Goal: Obtain resource: Download file/media

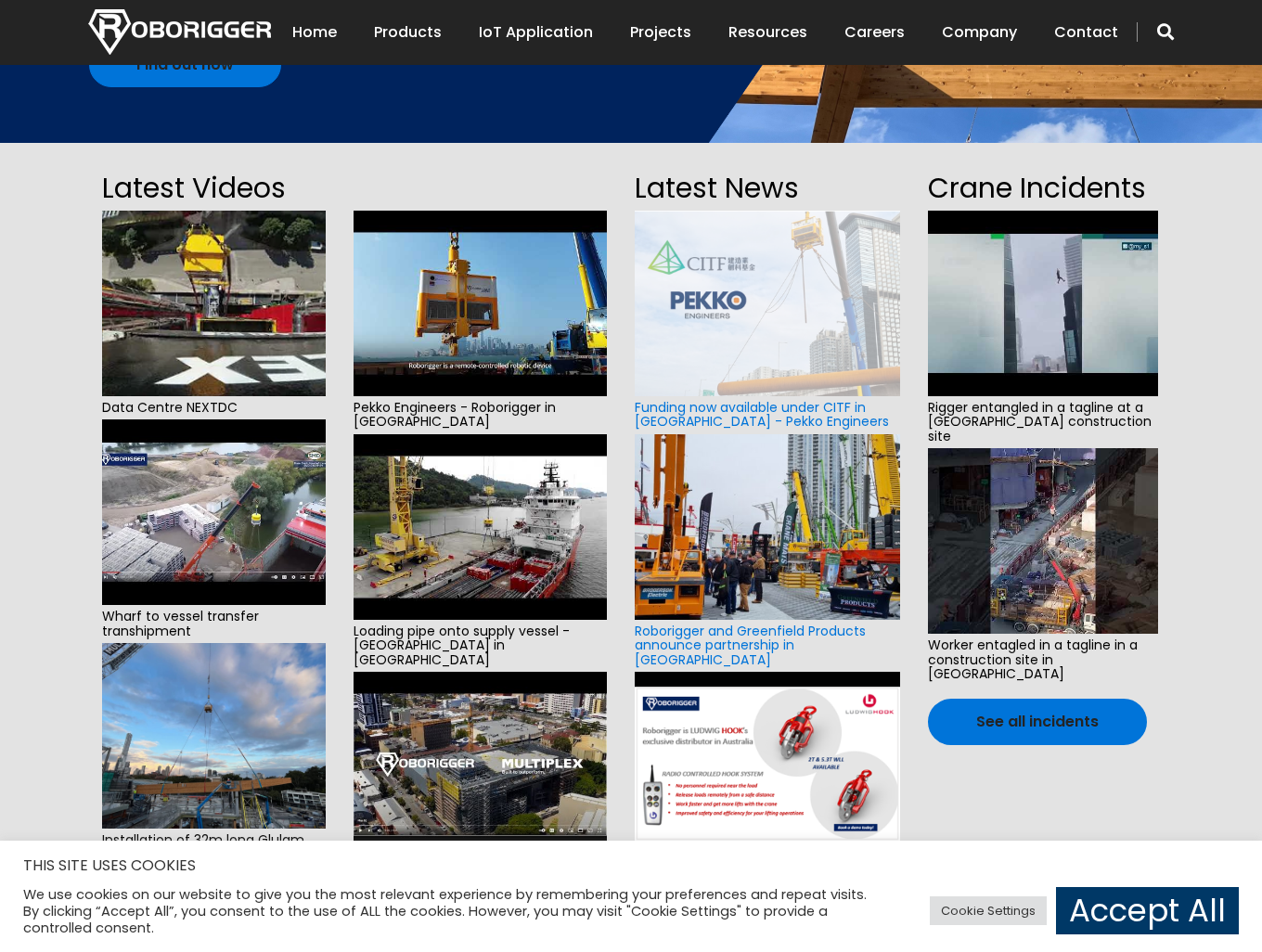
scroll to position [372, 0]
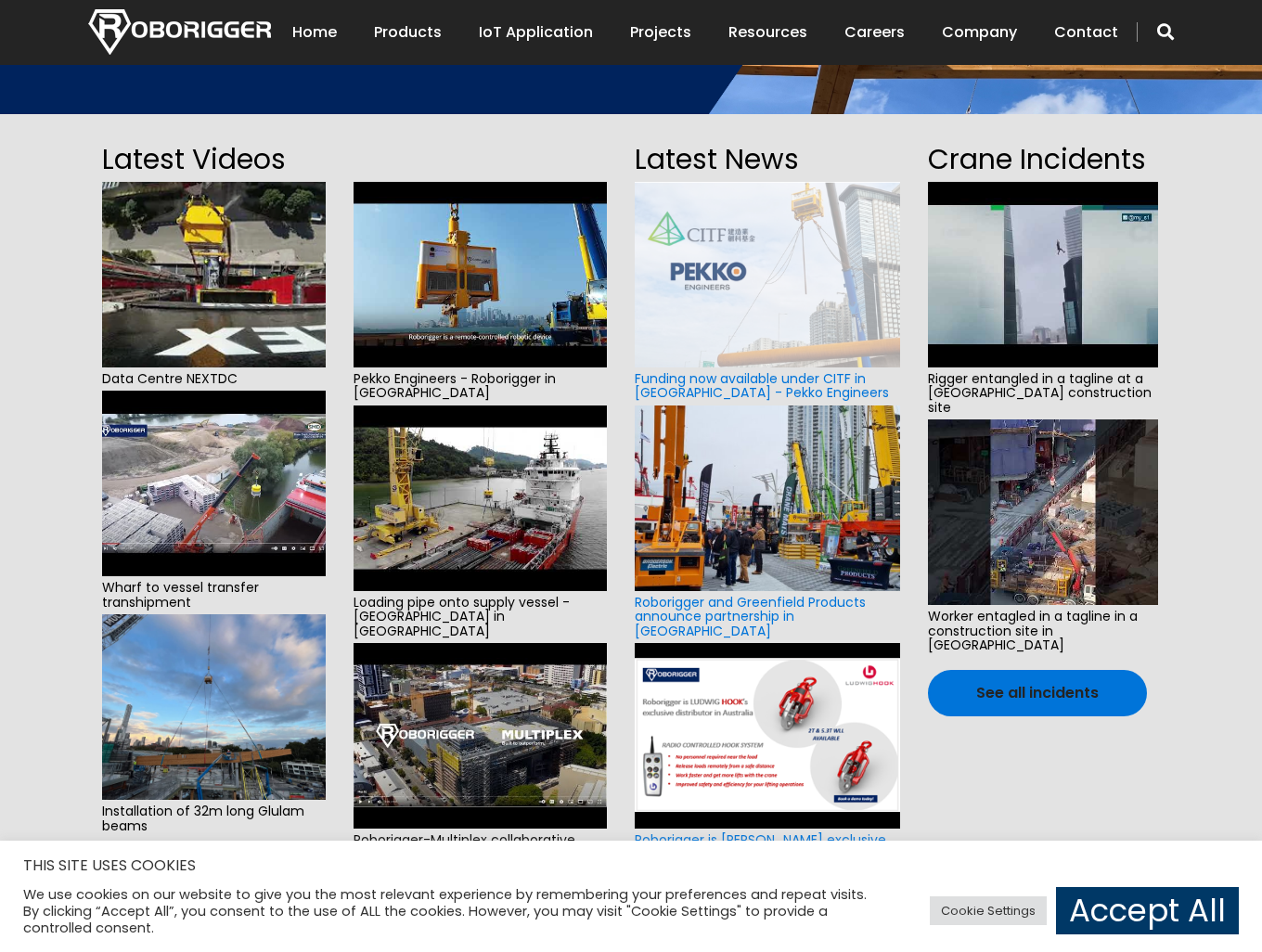
click at [522, 538] on img at bounding box center [481, 498] width 254 height 185
click at [1006, 280] on img at bounding box center [1043, 275] width 229 height 185
click at [1055, 494] on img at bounding box center [1043, 512] width 229 height 185
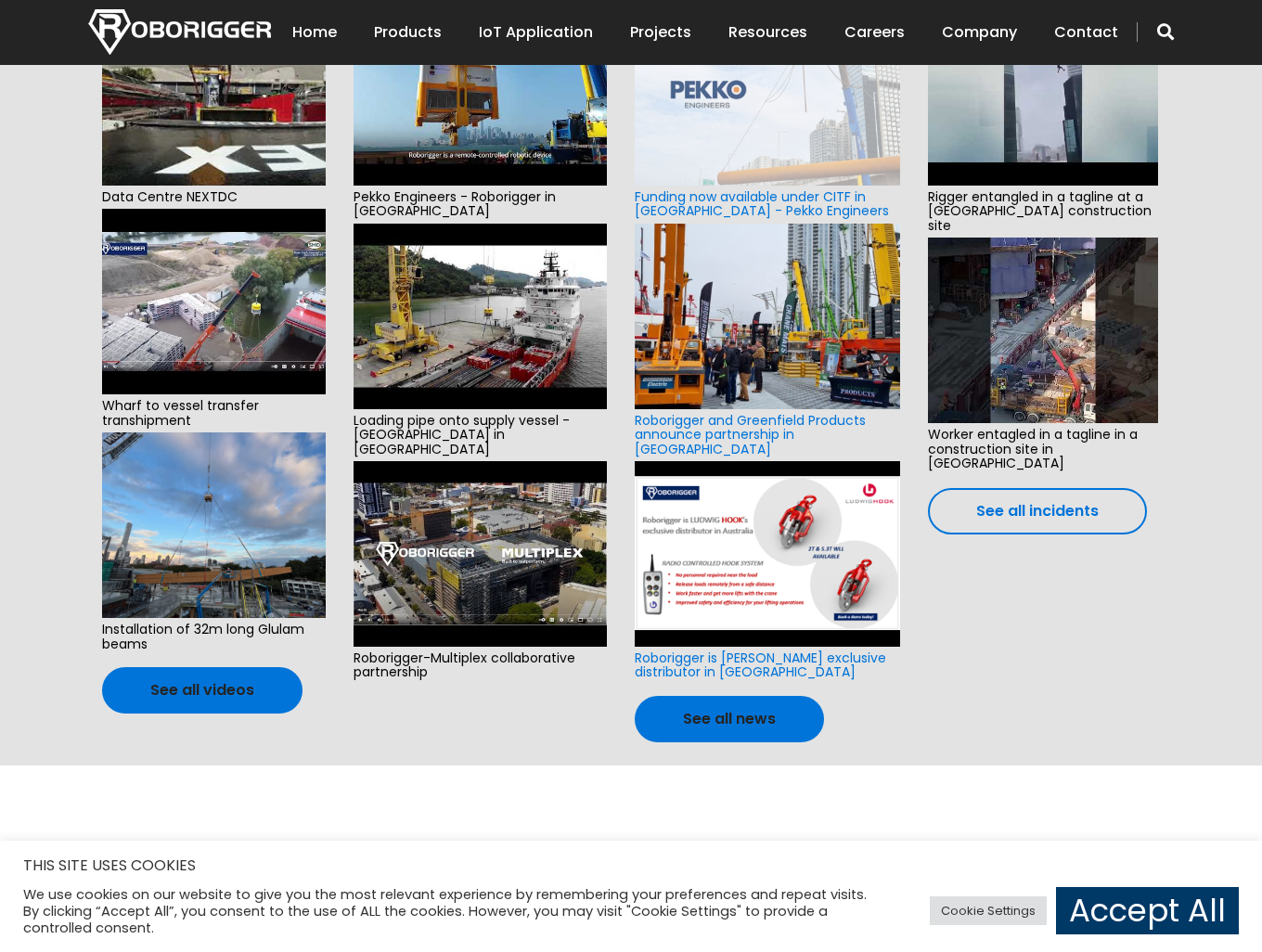
scroll to position [464, 0]
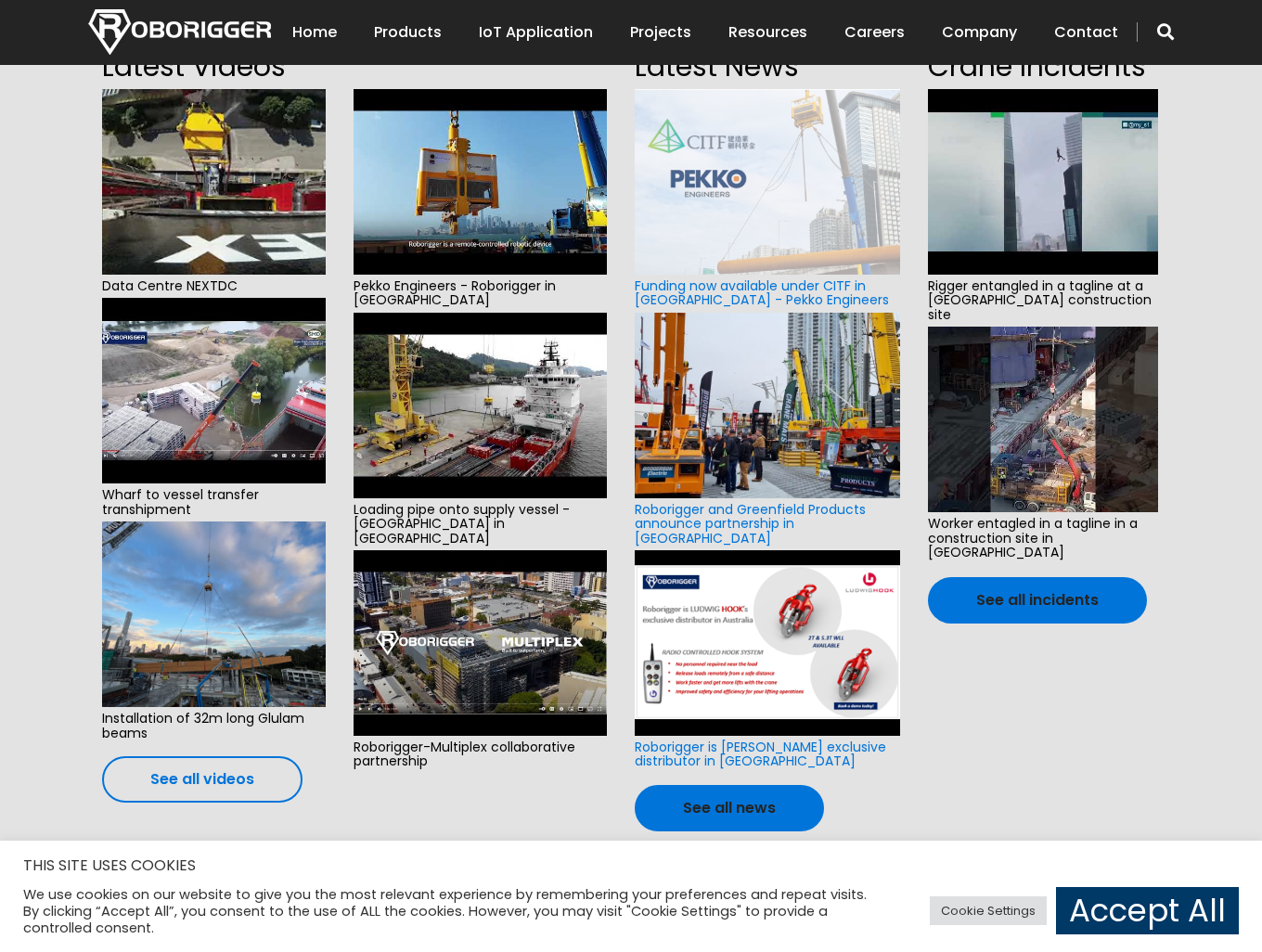
click at [249, 775] on link "See all videos" at bounding box center [203, 780] width 201 height 47
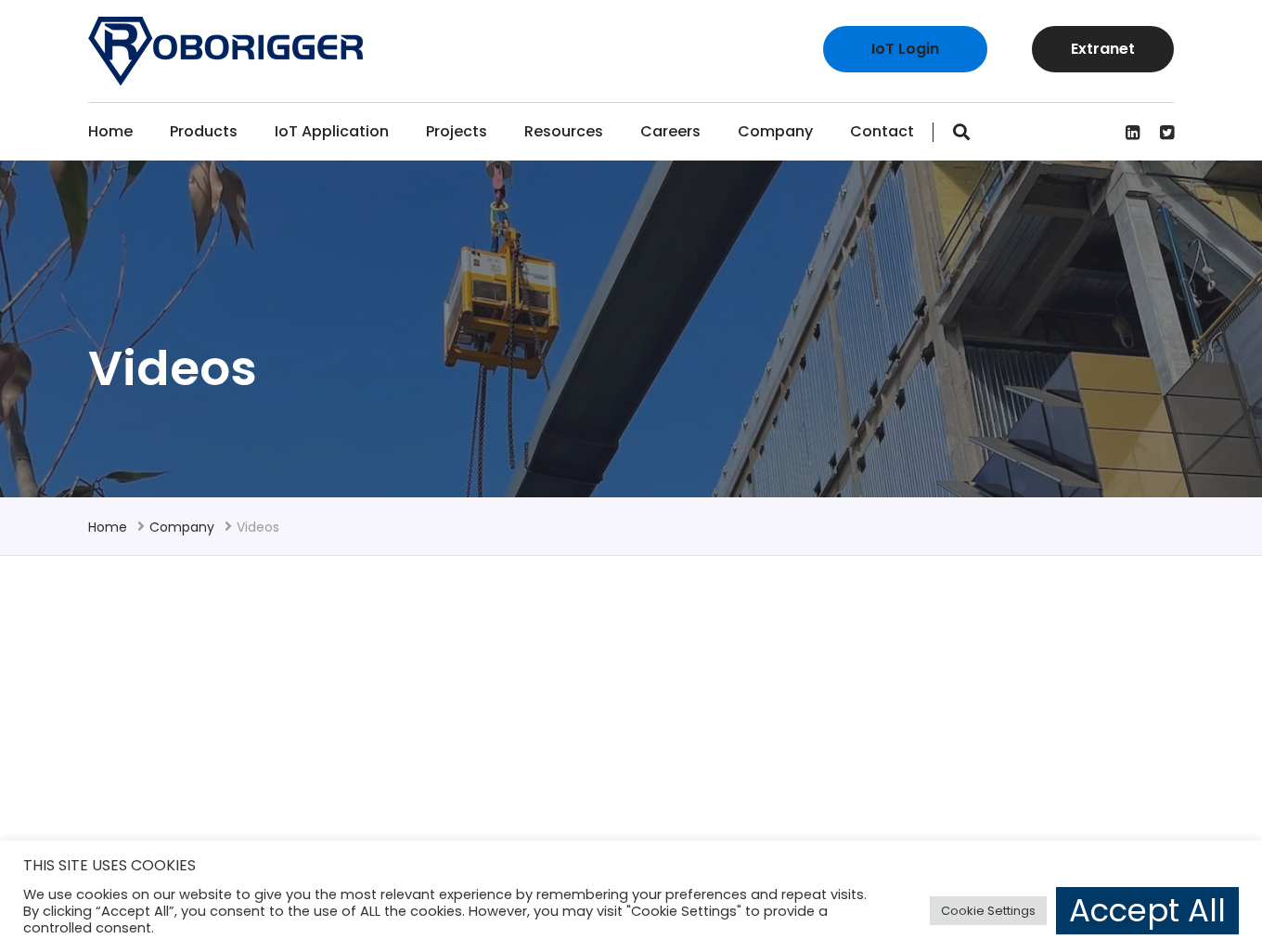
click at [442, 132] on link "Projects" at bounding box center [456, 132] width 61 height 58
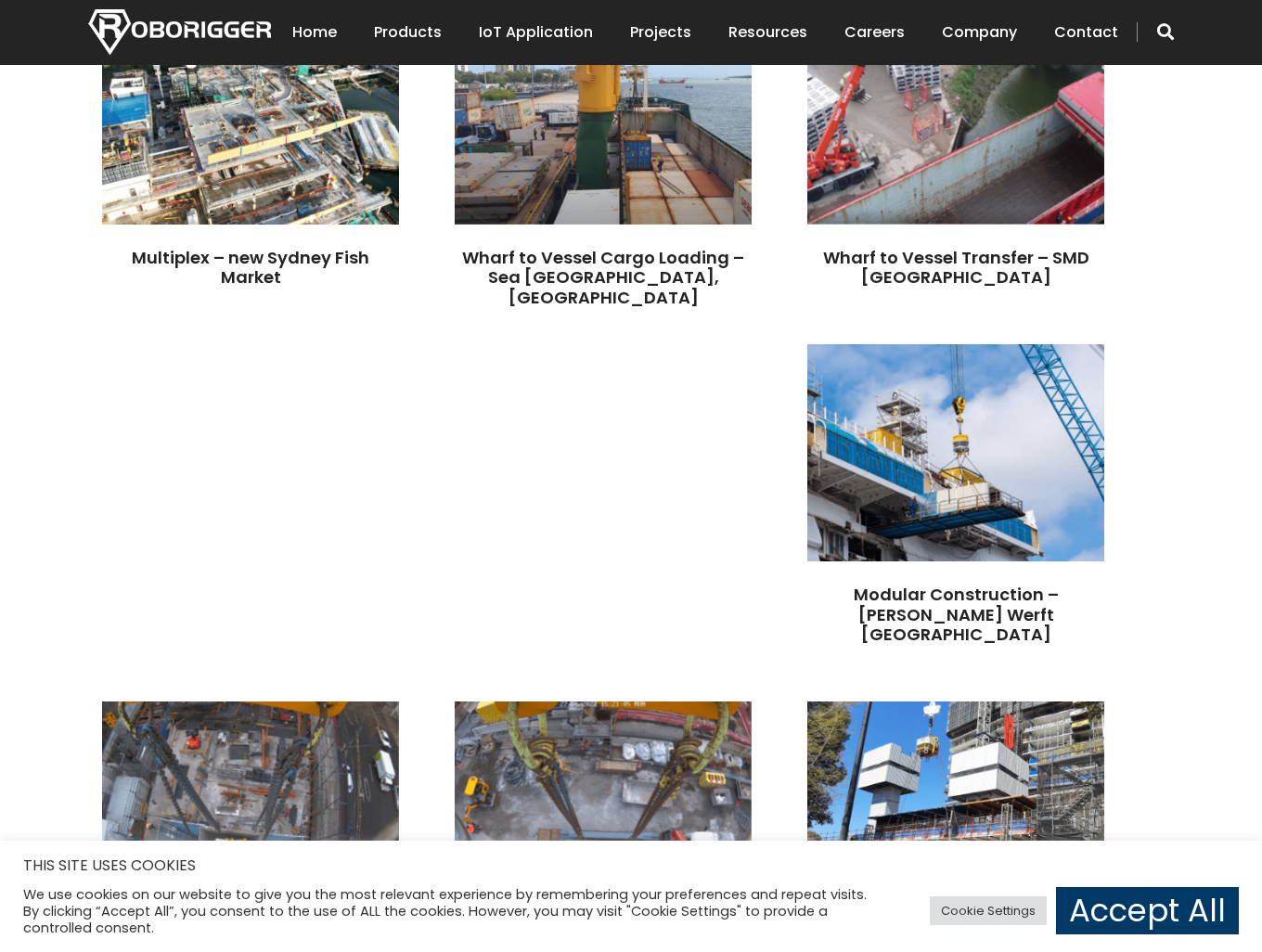
scroll to position [1207, 0]
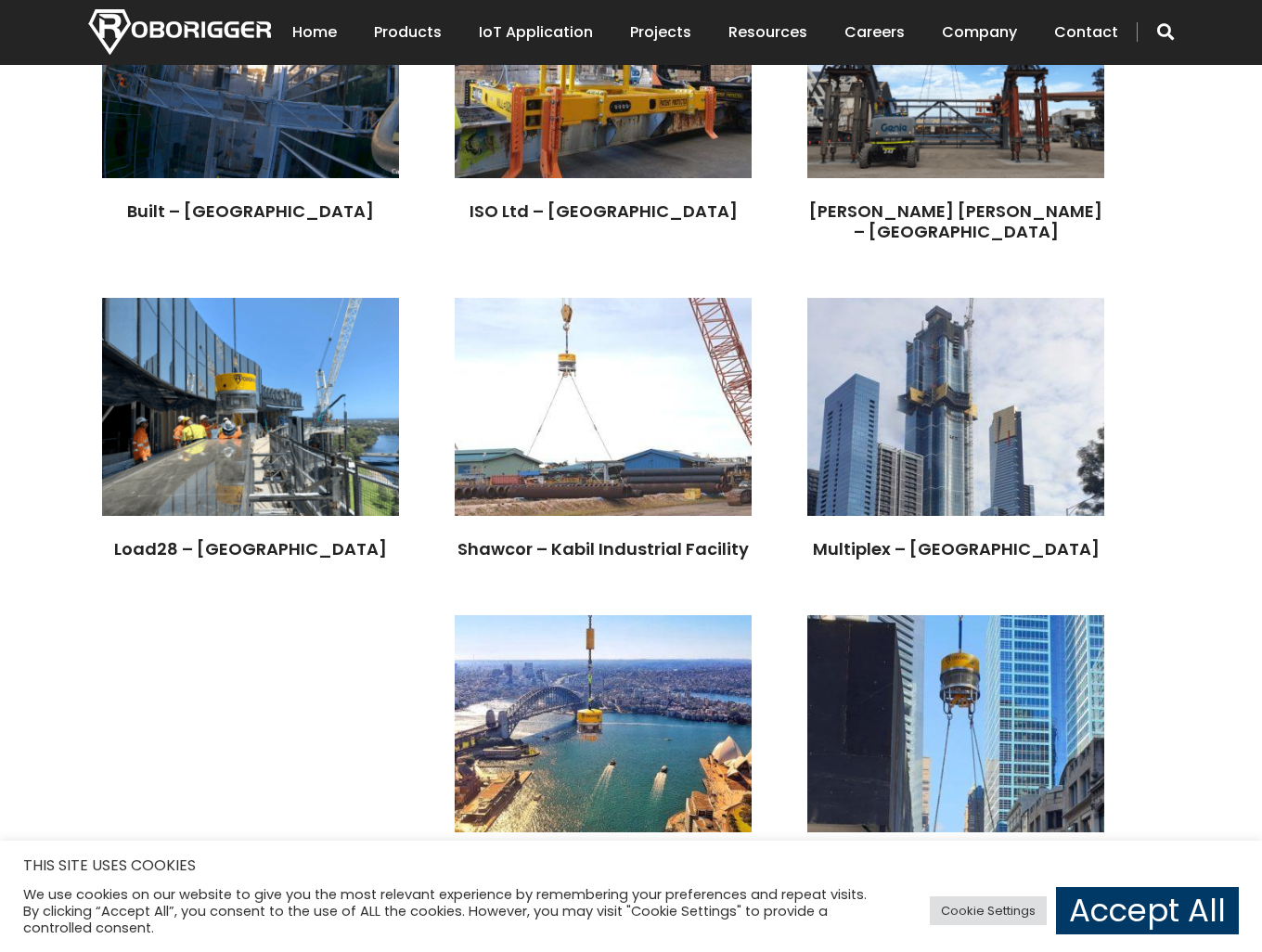
scroll to position [3527, 0]
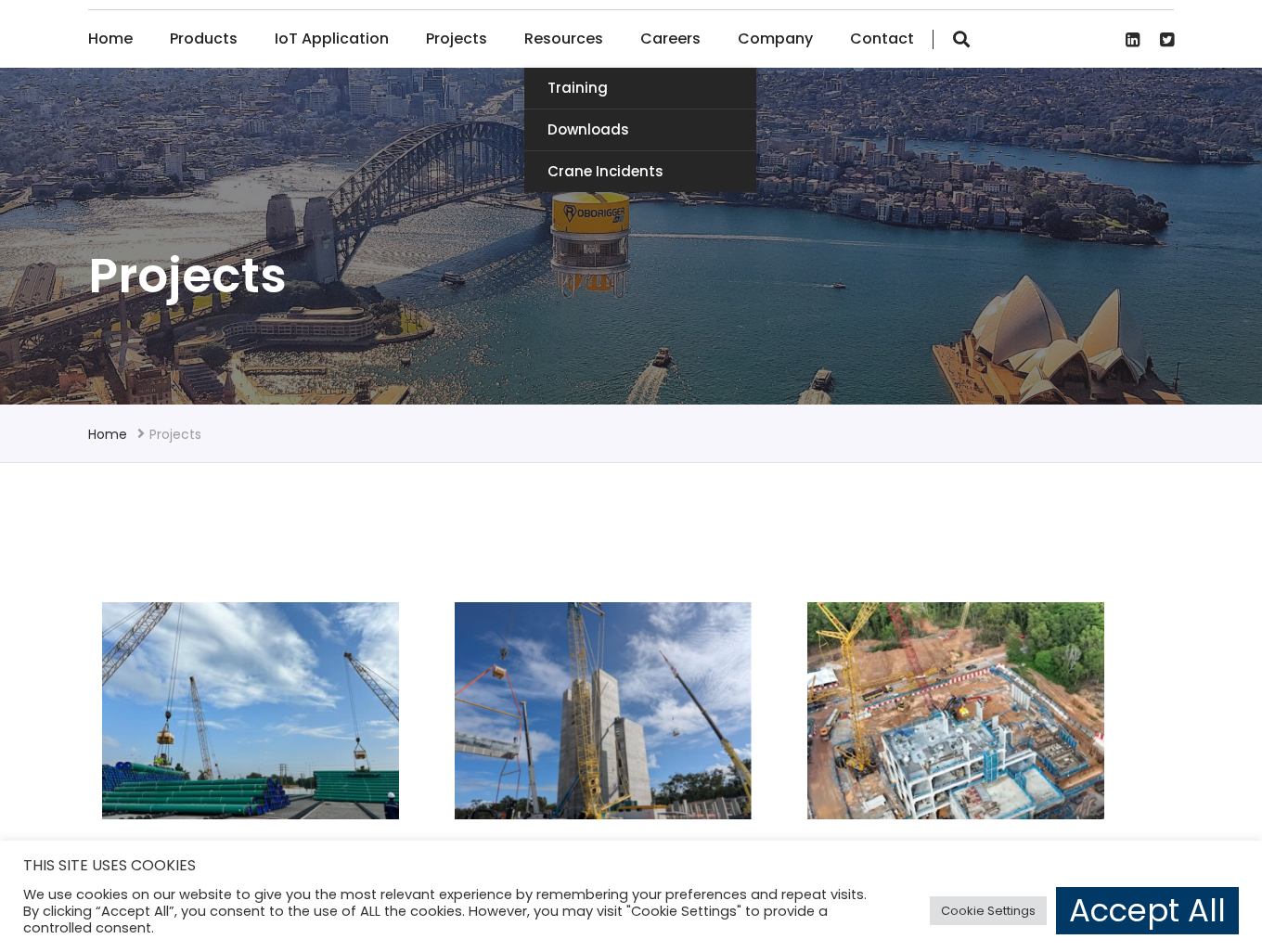
scroll to position [93, 0]
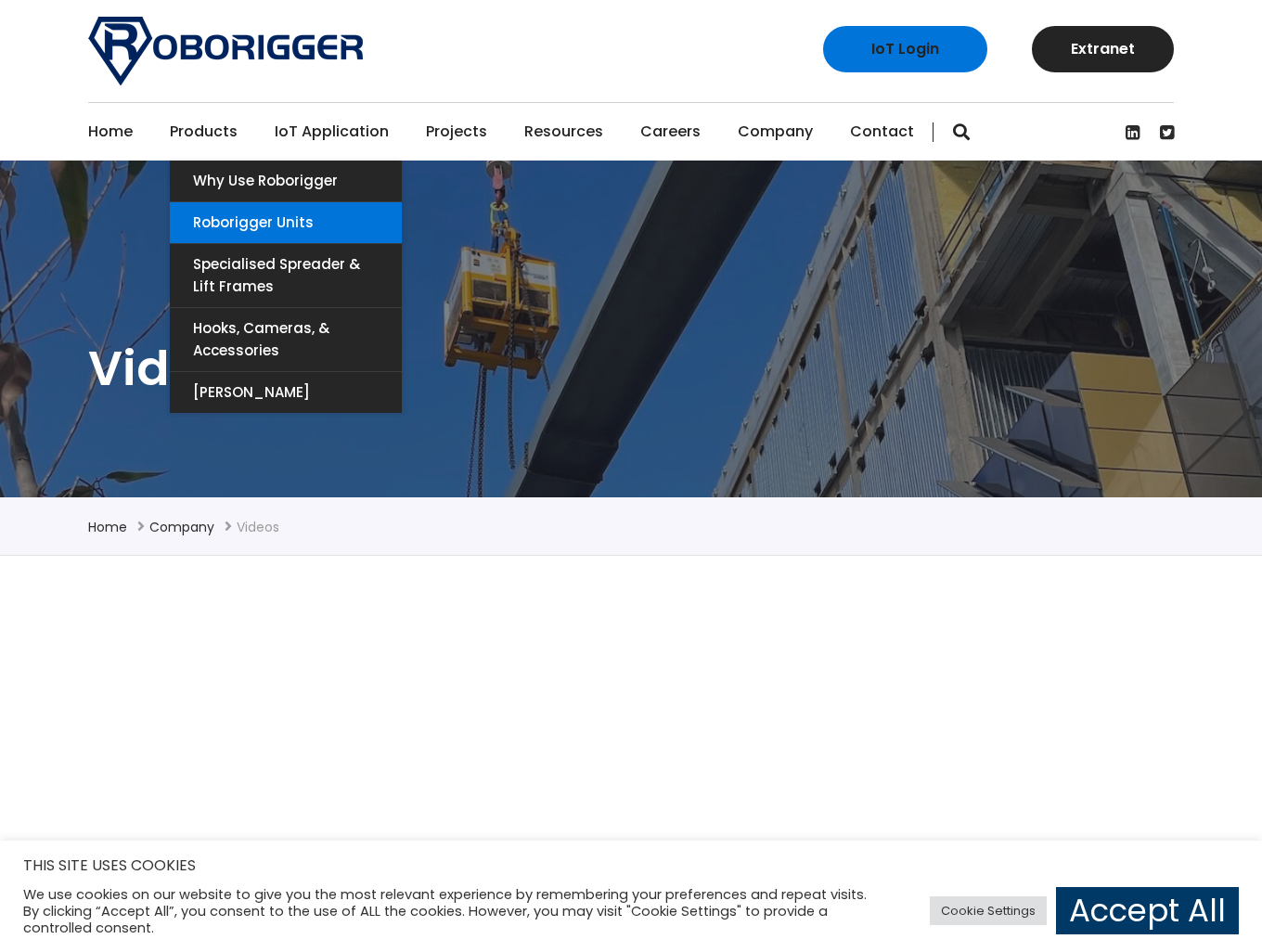
click at [238, 216] on link "Roborigger Units" at bounding box center [286, 222] width 232 height 41
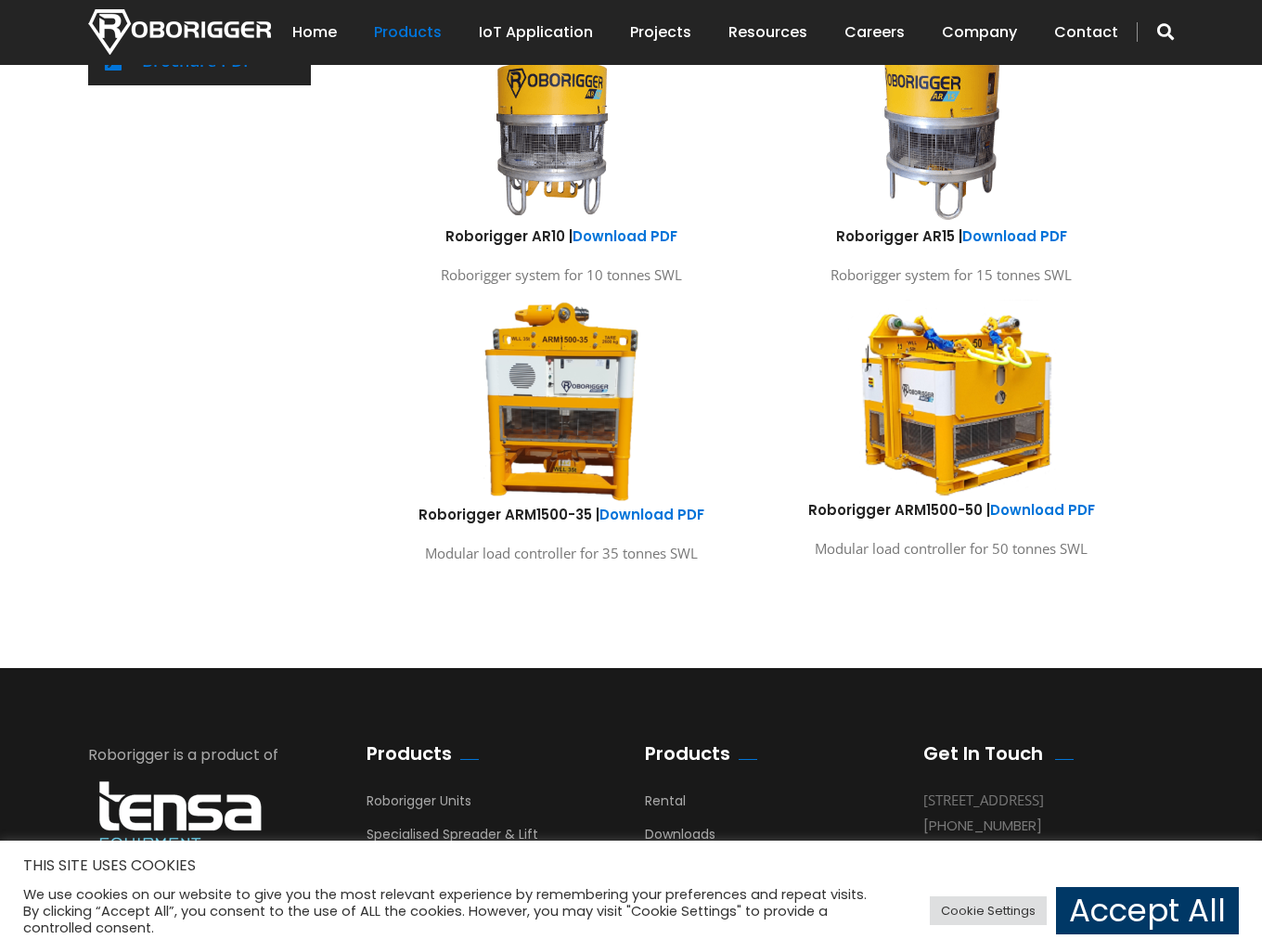
scroll to position [929, 0]
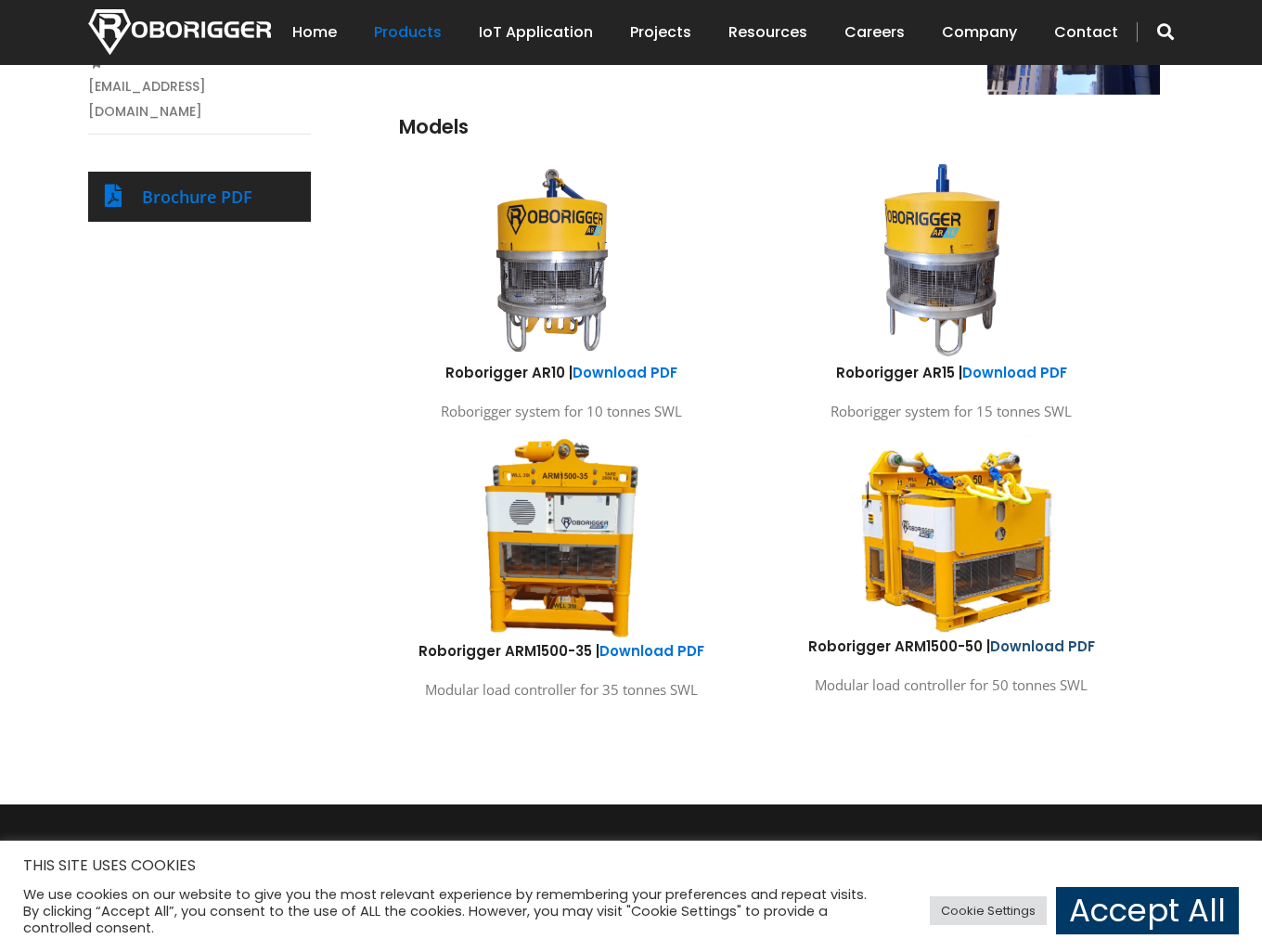
click at [1050, 645] on link "Download PDF" at bounding box center [1043, 647] width 105 height 20
click at [680, 647] on link "Download PDF" at bounding box center [652, 652] width 105 height 20
click at [1010, 371] on link "Download PDF" at bounding box center [1015, 373] width 105 height 20
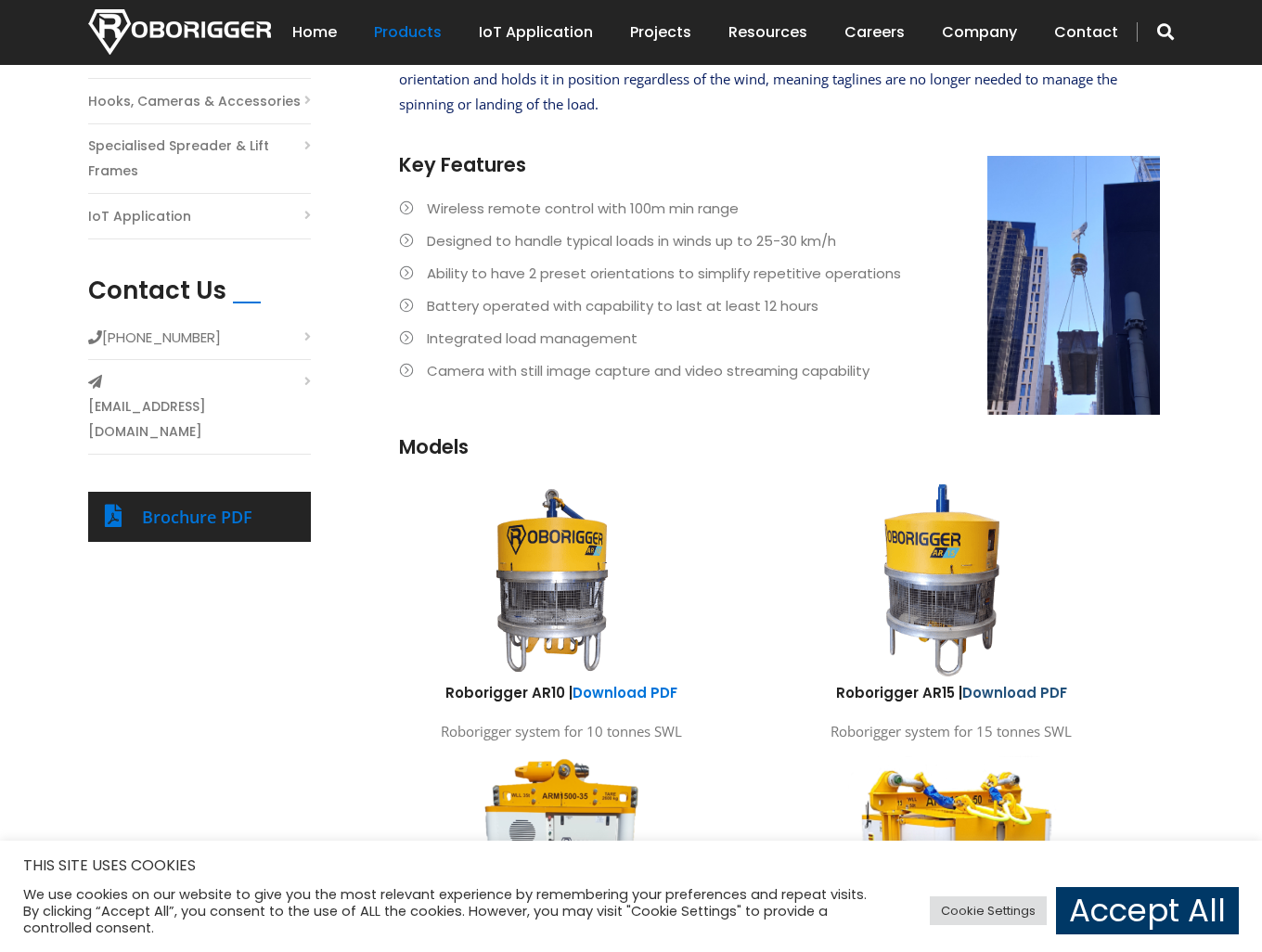
scroll to position [464, 0]
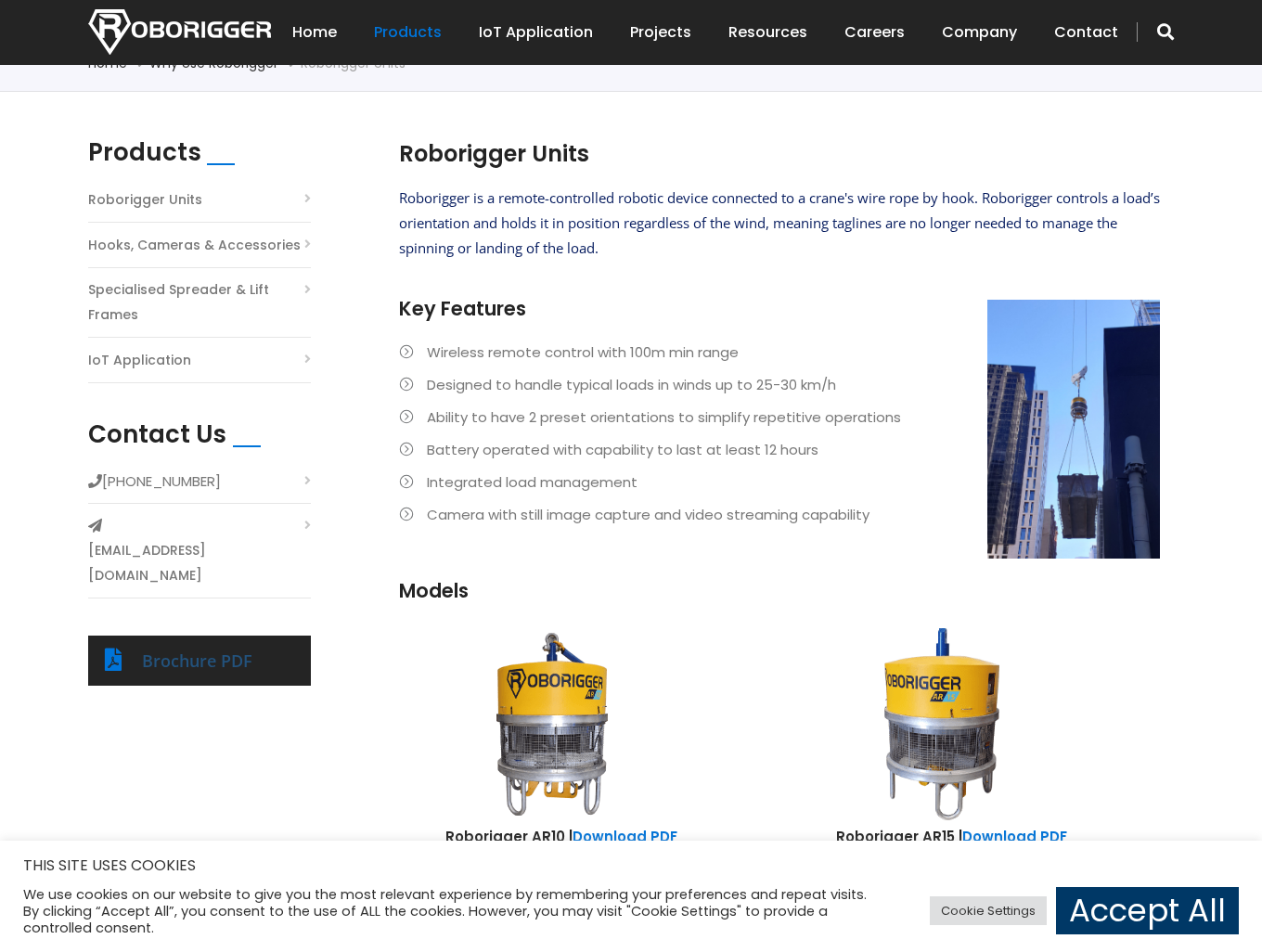
click at [215, 650] on link "Brochure PDF" at bounding box center [197, 660] width 110 height 22
